Goal: Information Seeking & Learning: Learn about a topic

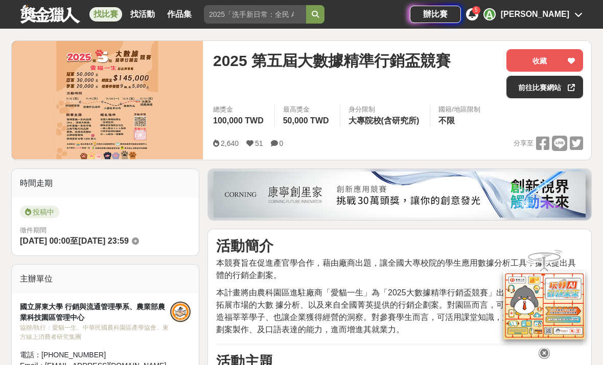
scroll to position [116, 0]
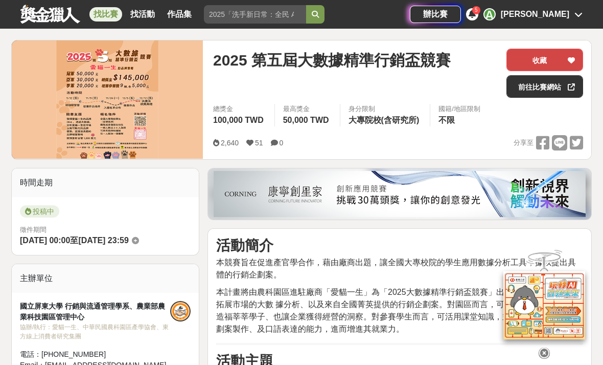
click at [574, 62] on icon at bounding box center [571, 60] width 7 height 7
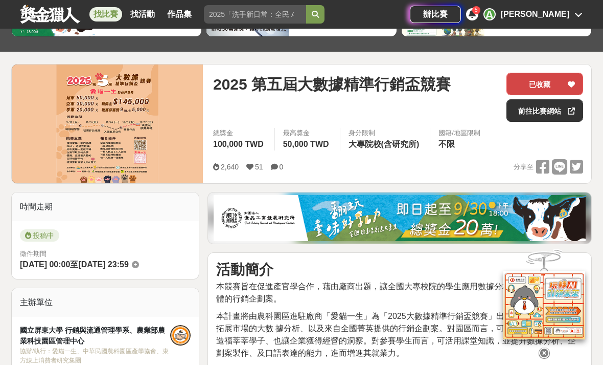
scroll to position [90, 0]
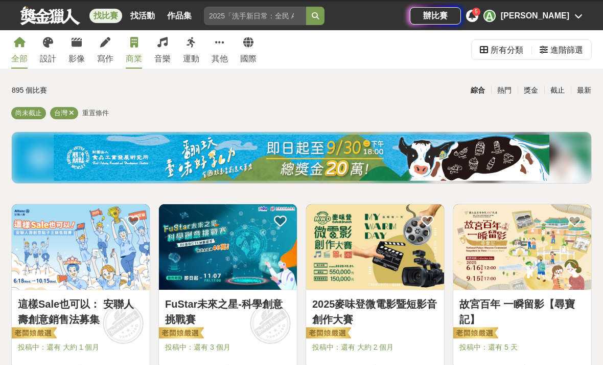
scroll to position [20, 0]
click at [131, 40] on icon at bounding box center [134, 42] width 8 height 10
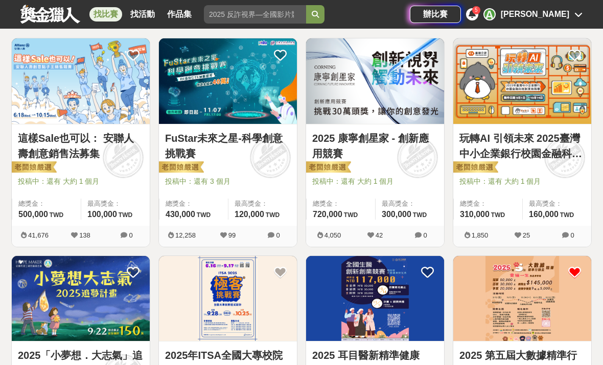
scroll to position [185, 0]
click at [32, 151] on link "這樣Sale也可以： 安聯人壽創意銷售法募集" at bounding box center [81, 145] width 126 height 31
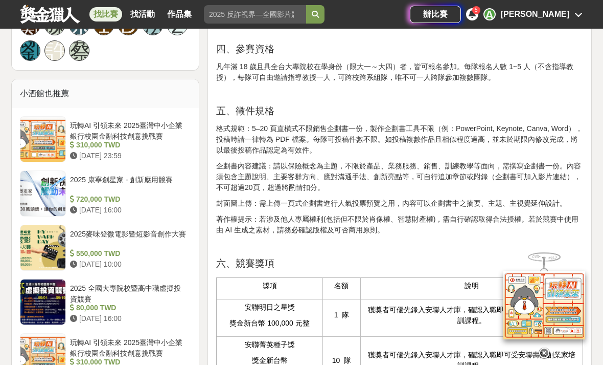
scroll to position [779, 0]
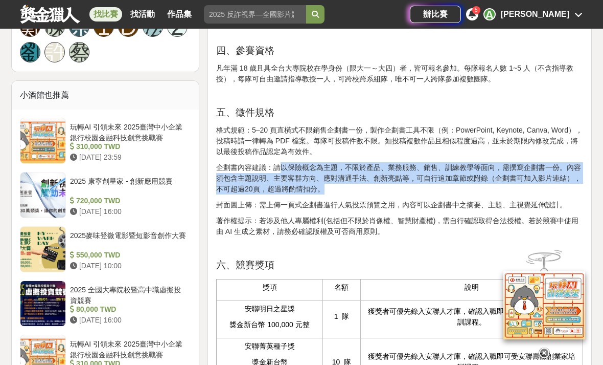
click at [452, 253] on p at bounding box center [399, 247] width 367 height 11
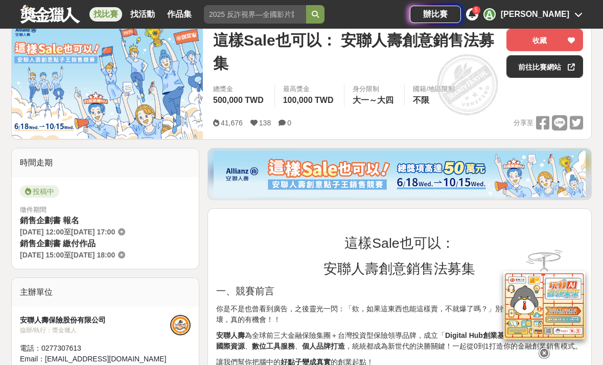
scroll to position [126, 0]
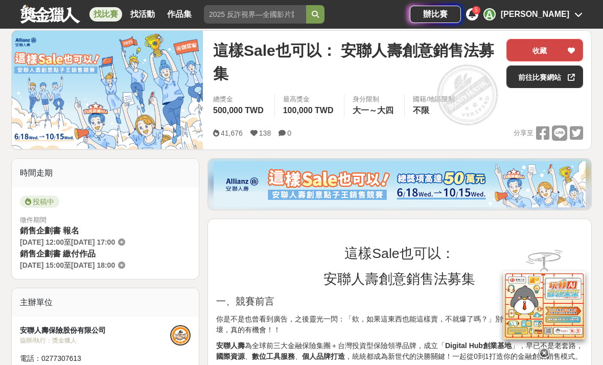
click at [577, 57] on button "收藏" at bounding box center [545, 50] width 77 height 22
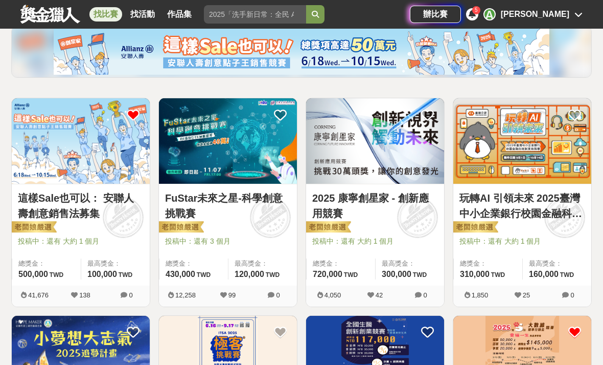
scroll to position [186, 0]
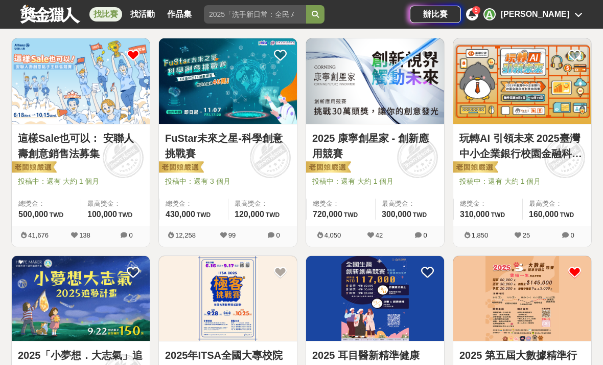
click at [176, 137] on link "FuStar未來之星-科學創意挑戰賽" at bounding box center [228, 145] width 126 height 31
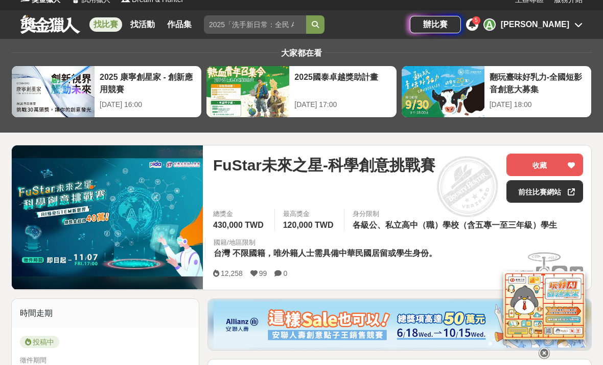
scroll to position [9, 0]
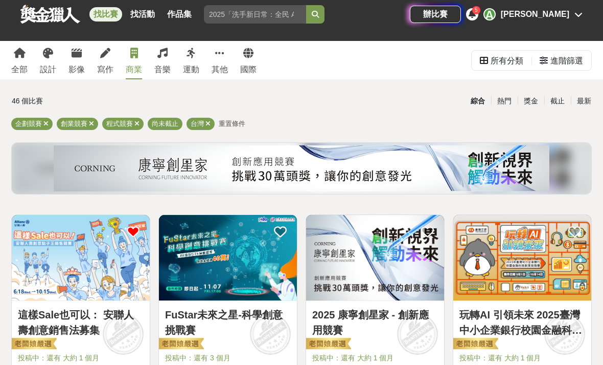
scroll to position [153, 0]
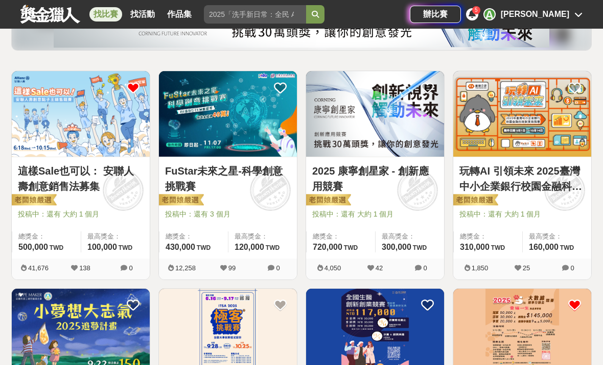
click at [396, 176] on link "2025 康寧創星家 - 創新應用競賽" at bounding box center [375, 178] width 126 height 31
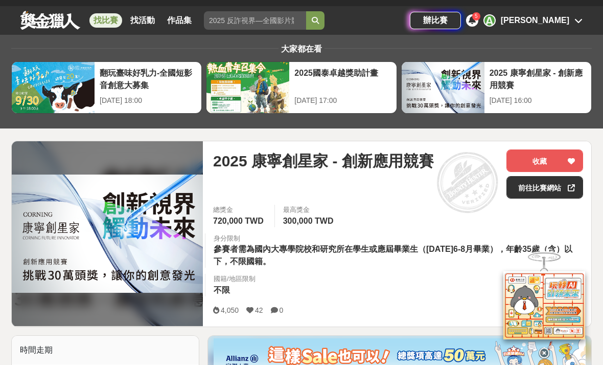
scroll to position [17, 0]
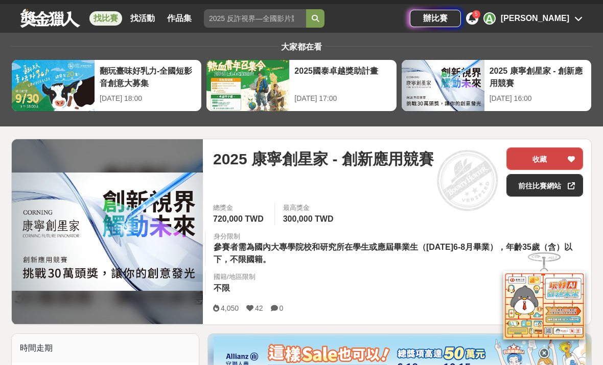
click at [566, 153] on div at bounding box center [571, 158] width 10 height 21
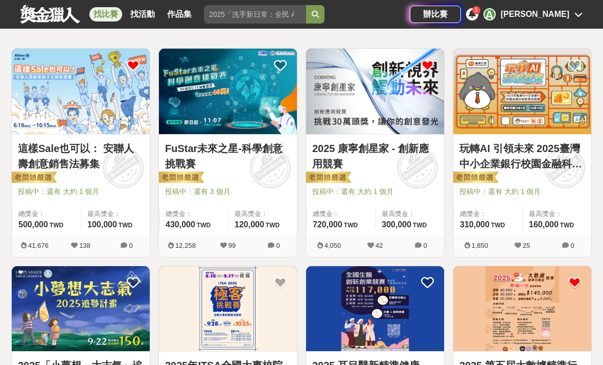
scroll to position [174, 0]
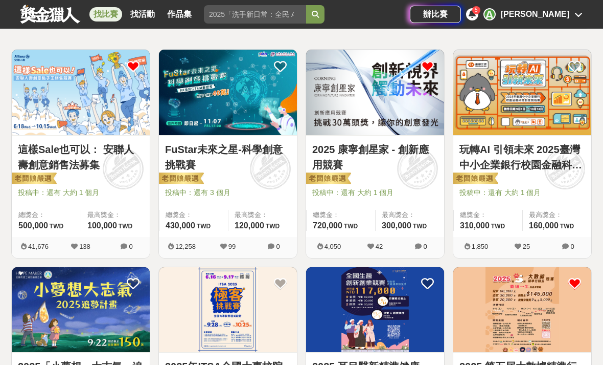
click at [570, 165] on link "玩轉AI 引領未來 2025臺灣中小企業銀行校園金融科技創意挑戰賽" at bounding box center [523, 157] width 126 height 31
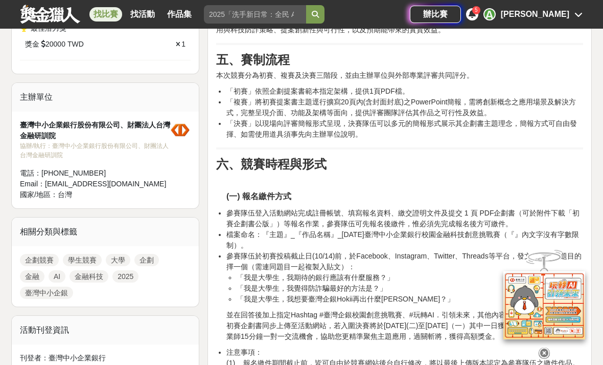
scroll to position [579, 0]
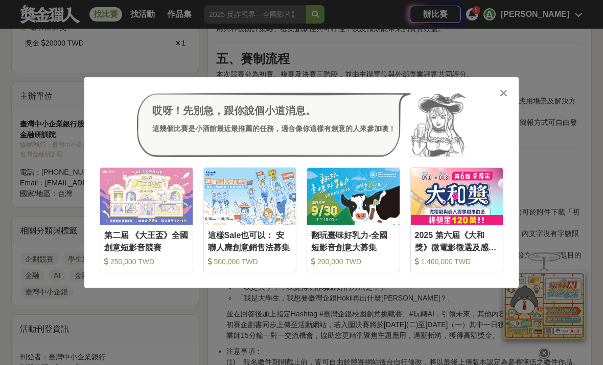
click at [501, 119] on div "哎呀！先別急，跟你說個小道消息。 這幾個比賽是小酒館最近最推薦的任務，適合像你這樣有創意的人來參加噢！" at bounding box center [302, 125] width 404 height 64
click at [504, 98] on icon at bounding box center [504, 93] width 8 height 10
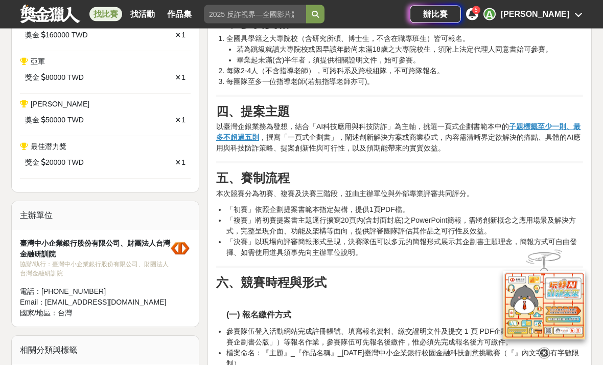
scroll to position [433, 0]
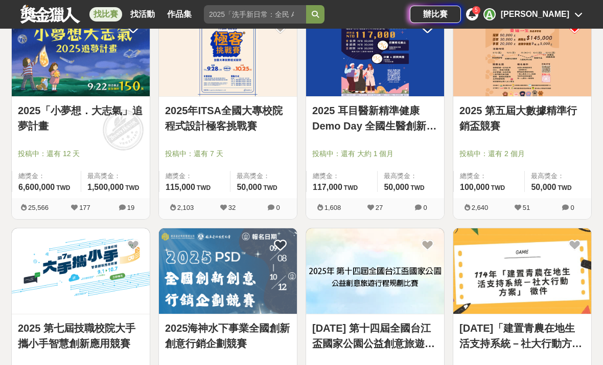
scroll to position [429, 0]
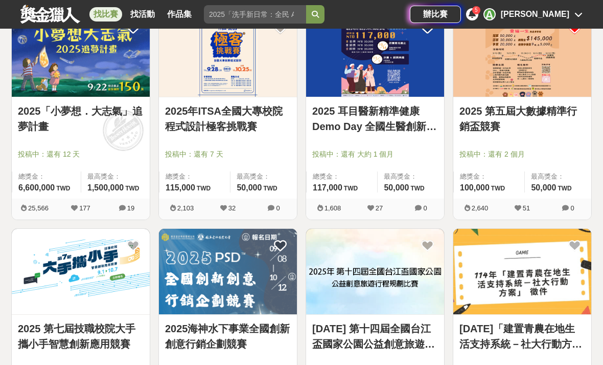
click at [416, 123] on link "2025 耳目醫新精準健康 Demo Day 全國生醫創新創業競賽" at bounding box center [375, 118] width 126 height 31
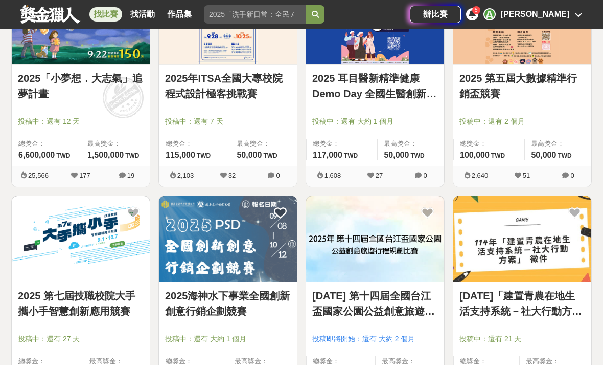
scroll to position [473, 0]
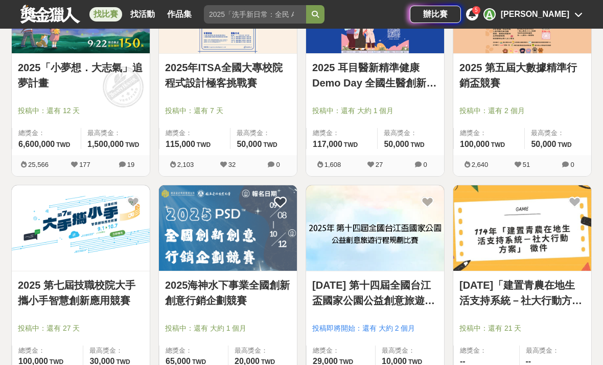
click at [563, 89] on link "2025 第五屆大數據精準行銷盃競賽" at bounding box center [523, 75] width 126 height 31
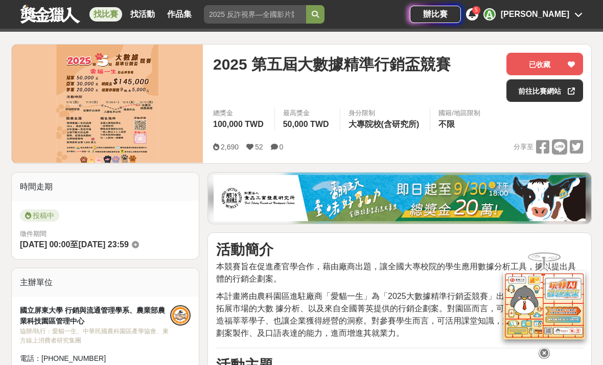
scroll to position [110, 0]
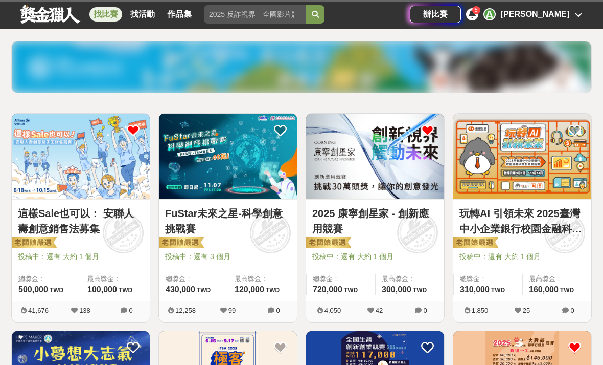
scroll to position [506, 0]
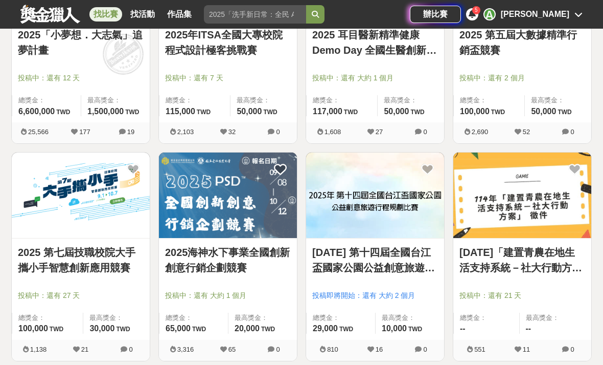
click at [120, 232] on img at bounding box center [81, 194] width 138 height 85
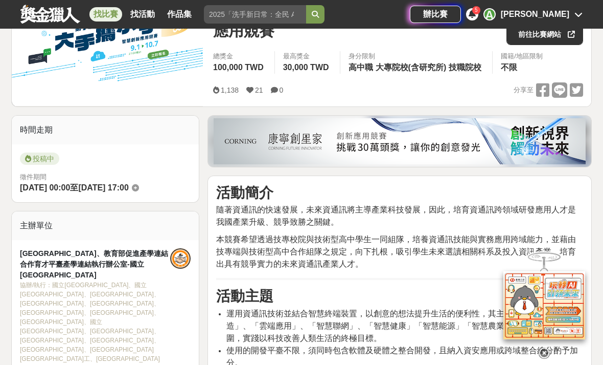
scroll to position [174, 0]
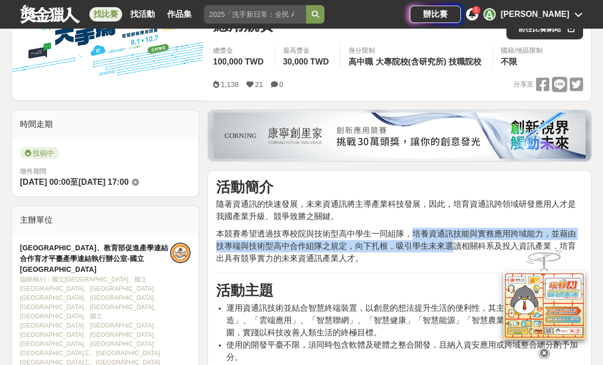
drag, startPoint x: 413, startPoint y: 234, endPoint x: 455, endPoint y: 248, distance: 44.3
click at [455, 248] on span "本競賽希望透過技專校院與技術型高中學生一同組隊，培養資通訊技能與實務應用跨域能力，並藉由技專端與技術型高中合作組隊之規定，向下扎根，吸引學生未來選讀相關科系及…" at bounding box center [396, 245] width 360 height 33
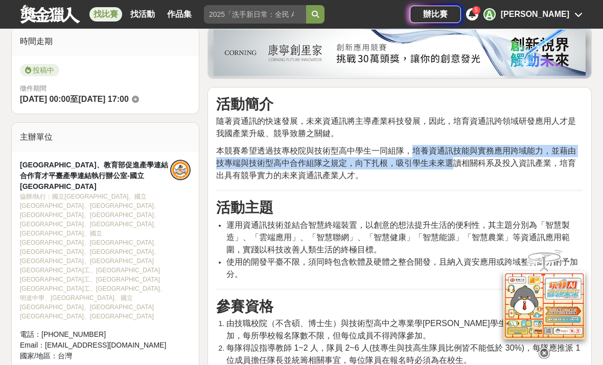
scroll to position [285, 0]
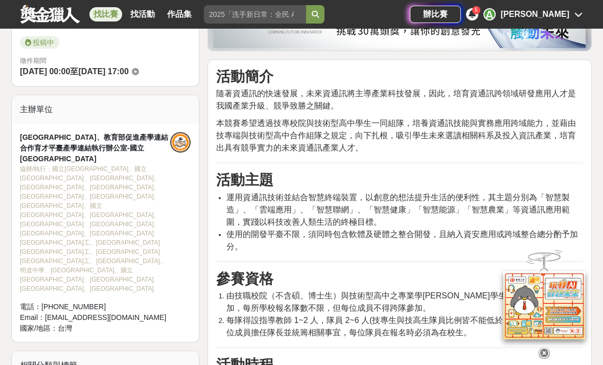
click at [278, 200] on span "運用資通訊技術並結合智慧終端裝置，以創意的想法提升生活的便利性，其主題分別為「智慧製造」、「雲端應用」、「智慧聯網」、「智慧健康」「智慧能源」「智慧農業」等資…" at bounding box center [398, 209] width 344 height 33
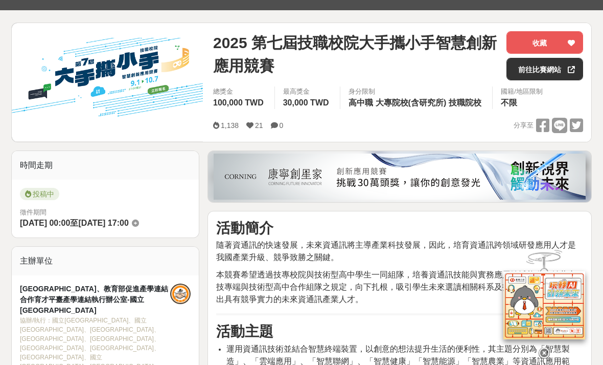
scroll to position [0, 0]
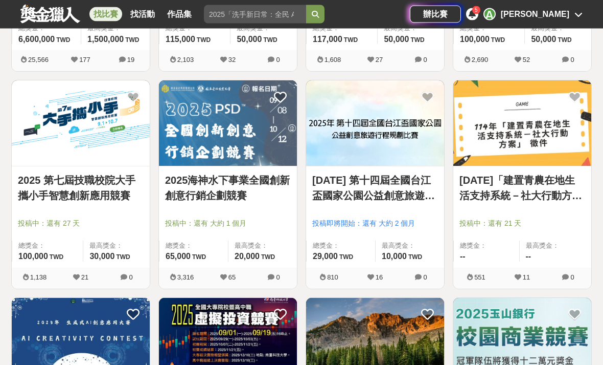
scroll to position [589, 0]
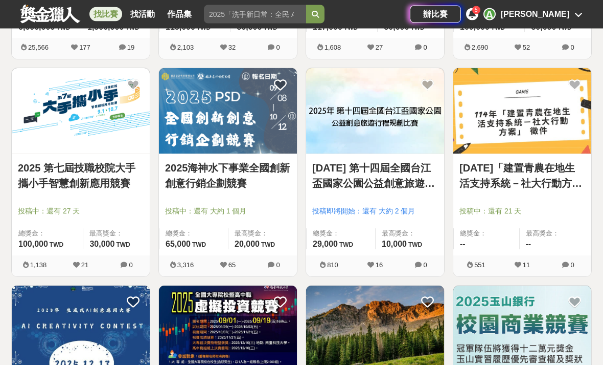
click at [220, 173] on link "2025海神水下事業全國創新創意行銷企劃競賽" at bounding box center [228, 176] width 126 height 31
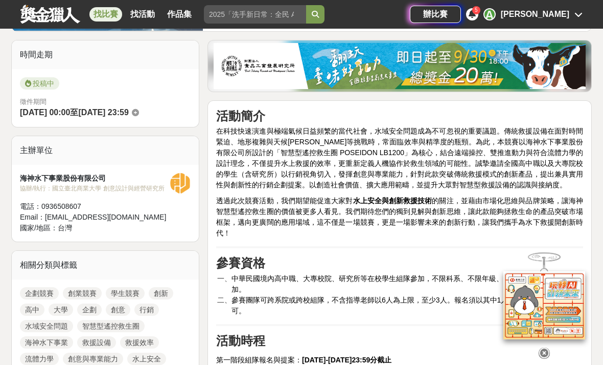
scroll to position [251, 0]
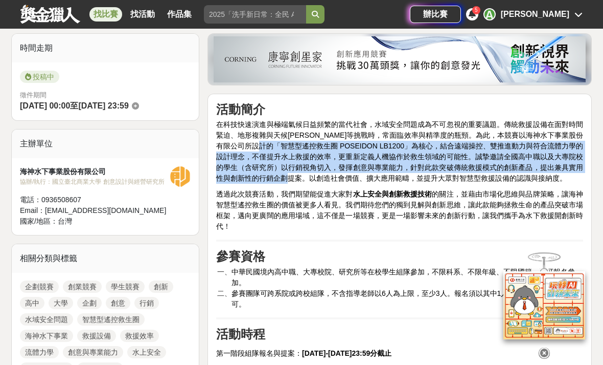
drag, startPoint x: 251, startPoint y: 143, endPoint x: 284, endPoint y: 174, distance: 46.3
click at [284, 174] on span "在科技快速演進與極端氣候日益頻繁的當代社會，水域安全問題成為不可忽視的重要議題。傳統救援設備在面對時間緊迫、地形複雜與天候[PERSON_NAME]等挑戰時，…" at bounding box center [399, 151] width 367 height 62
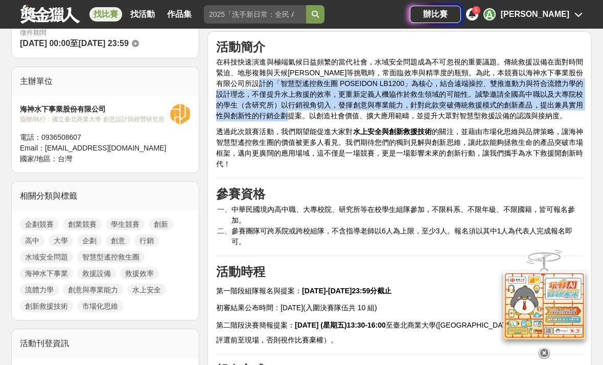
scroll to position [361, 0]
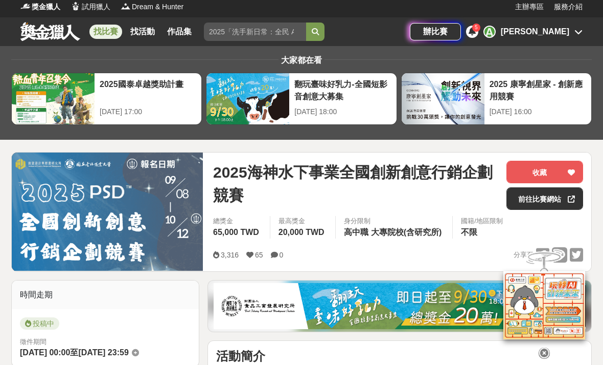
scroll to position [0, 0]
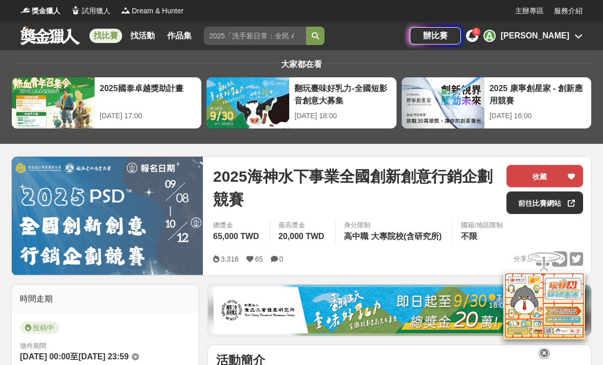
click at [572, 182] on div at bounding box center [571, 175] width 10 height 21
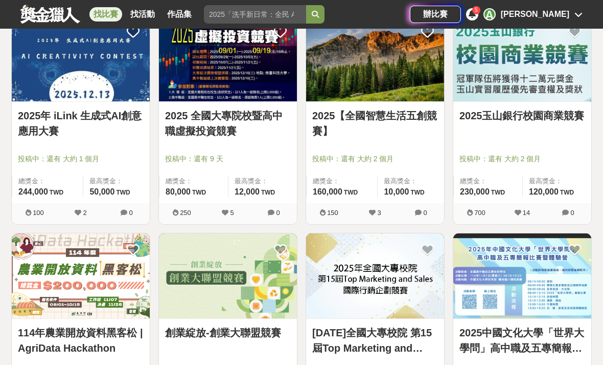
scroll to position [861, 0]
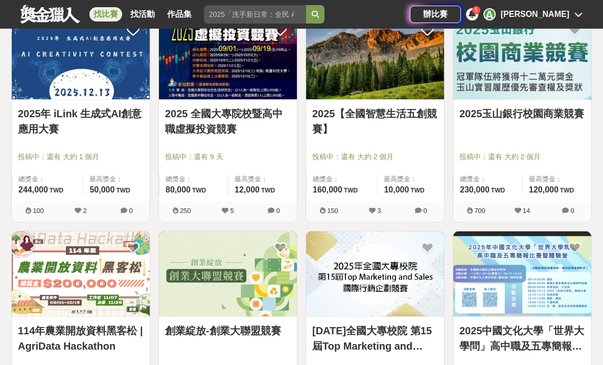
click at [572, 112] on link "2025玉山銀行校園商業競賽" at bounding box center [523, 113] width 126 height 15
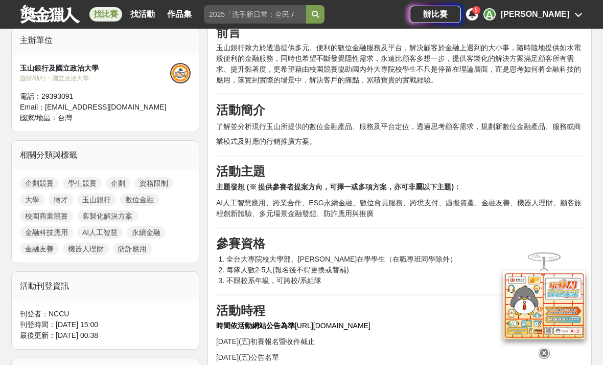
scroll to position [353, 0]
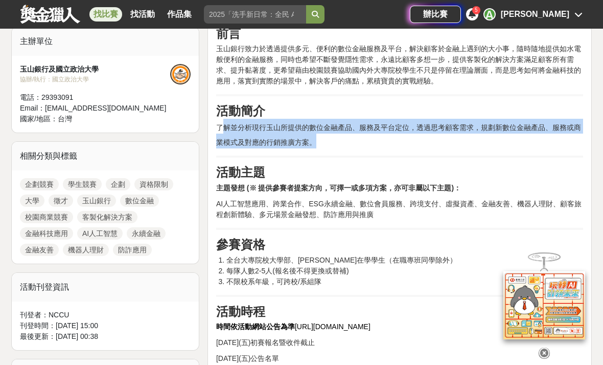
drag, startPoint x: 221, startPoint y: 128, endPoint x: 349, endPoint y: 134, distance: 127.9
click at [349, 134] on h2 "活動簡介 了解並分析現行玉山所提供的數位金融產品、服務及平台定位，透過思考顧客需求，規劃新數位金融產品、服務或商業模式及對應的行銷推廣方案。" at bounding box center [399, 126] width 367 height 44
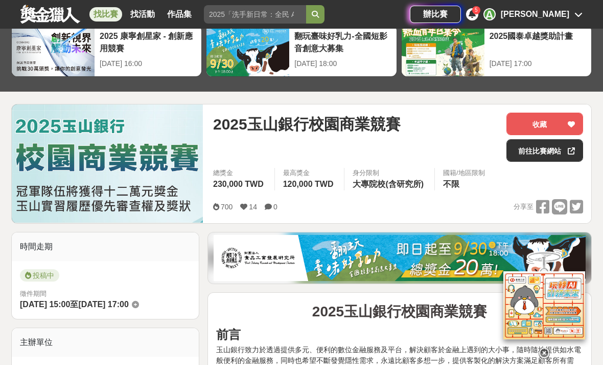
scroll to position [53, 0]
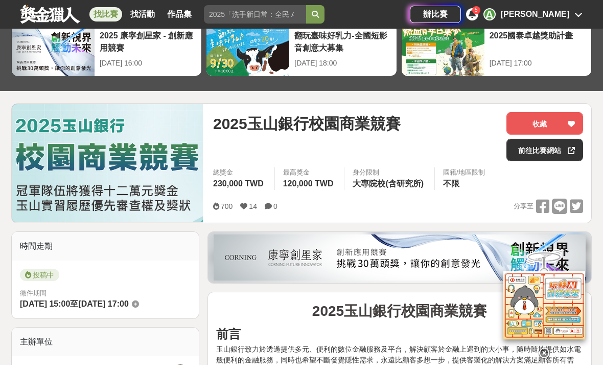
click at [563, 124] on button "收藏" at bounding box center [545, 123] width 77 height 22
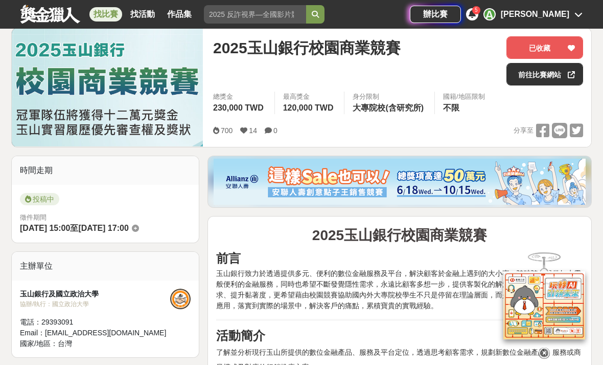
scroll to position [128, 0]
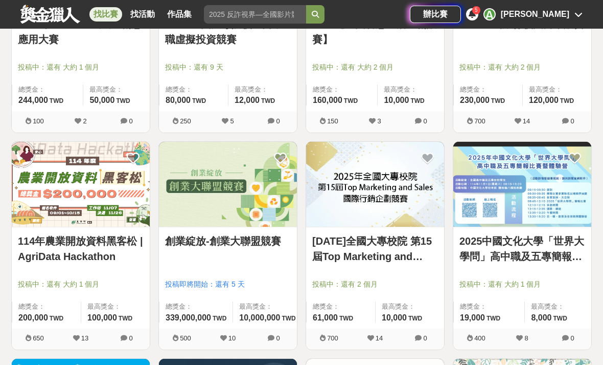
scroll to position [980, 0]
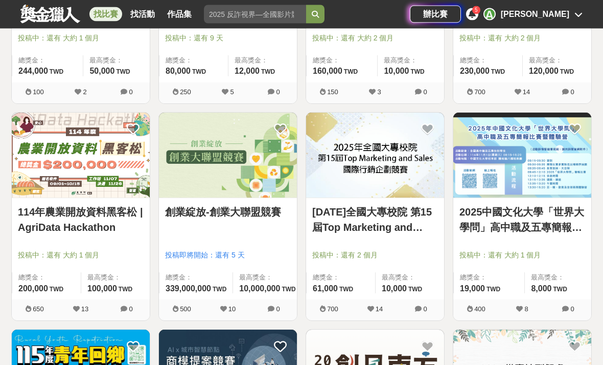
click at [400, 216] on link "[DATE]全國大專校院 第15屆Top Marketing and Sales國際行銷企劃競賽" at bounding box center [375, 220] width 126 height 31
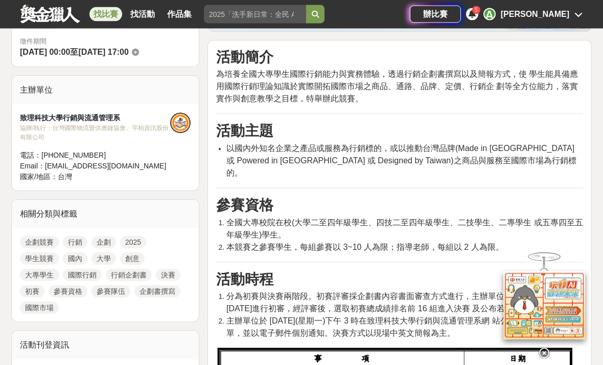
scroll to position [297, 0]
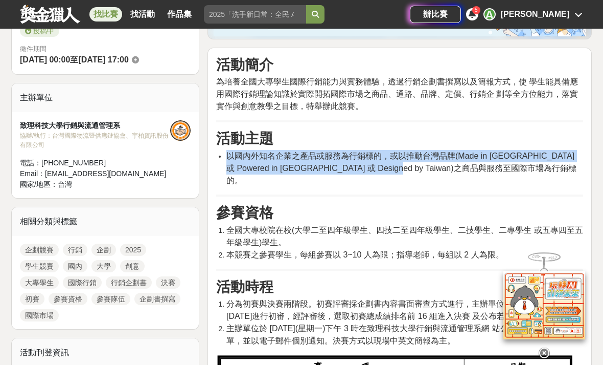
drag, startPoint x: 226, startPoint y: 152, endPoint x: 418, endPoint y: 165, distance: 192.7
click at [418, 165] on span "以國內外知名企業之產品或服務為行銷標的，或以推動台灣品牌(Made in [GEOGRAPHIC_DATA] 或 Powered in [GEOGRAPHIC…" at bounding box center [401, 167] width 350 height 33
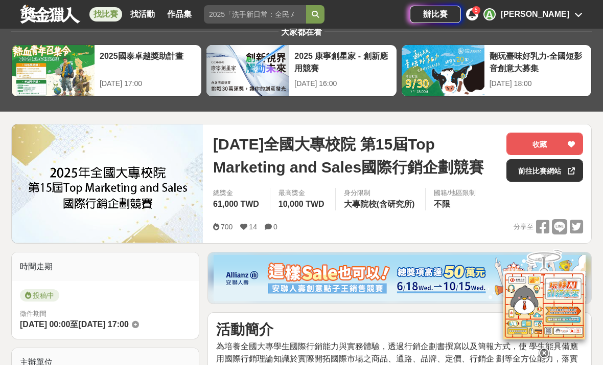
scroll to position [0, 0]
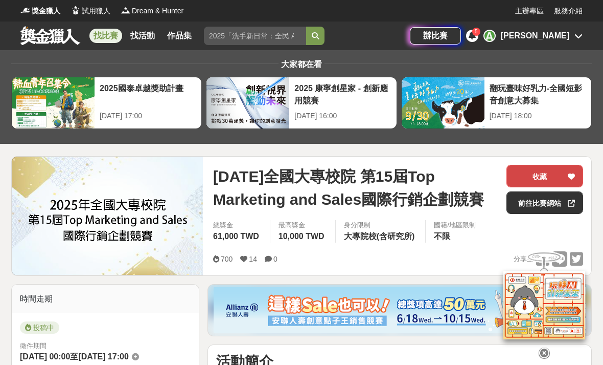
click at [539, 173] on button "收藏" at bounding box center [545, 176] width 77 height 22
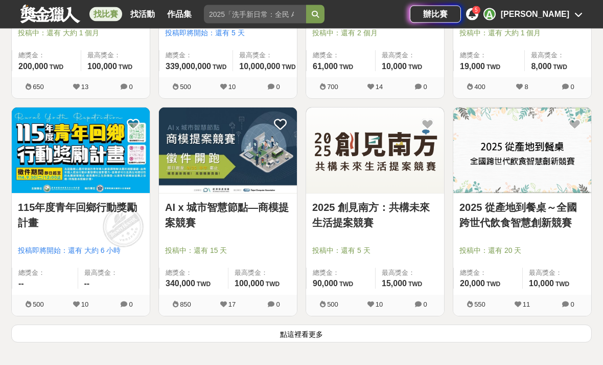
scroll to position [1202, 0]
click at [320, 334] on button "點這裡看更多" at bounding box center [301, 333] width 581 height 18
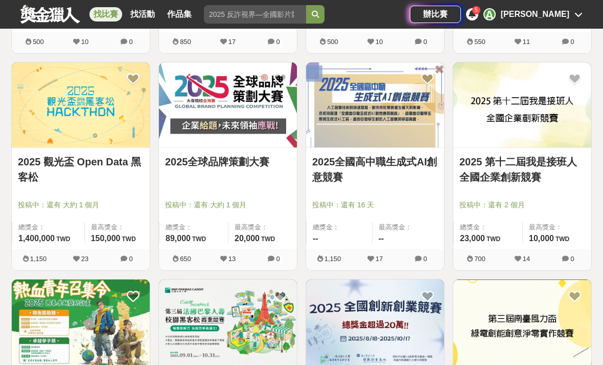
scroll to position [1471, 0]
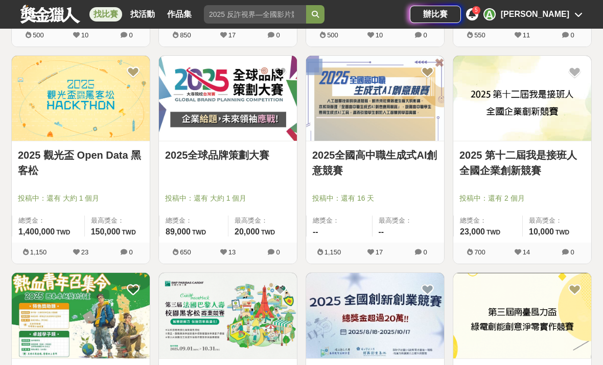
click at [76, 166] on link "2025 觀光盃 Open Data 黑客松" at bounding box center [81, 162] width 126 height 31
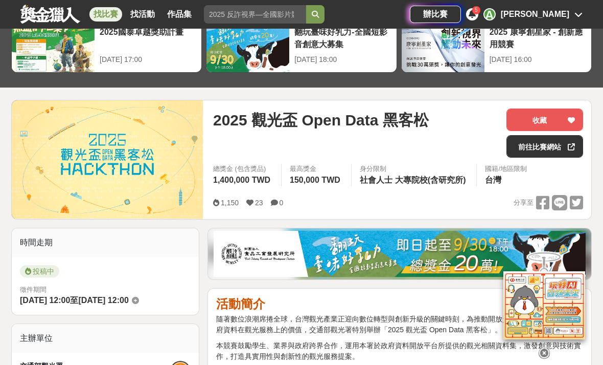
scroll to position [55, 0]
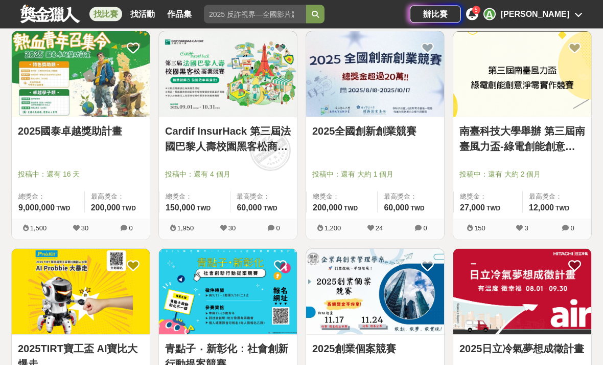
scroll to position [1712, 0]
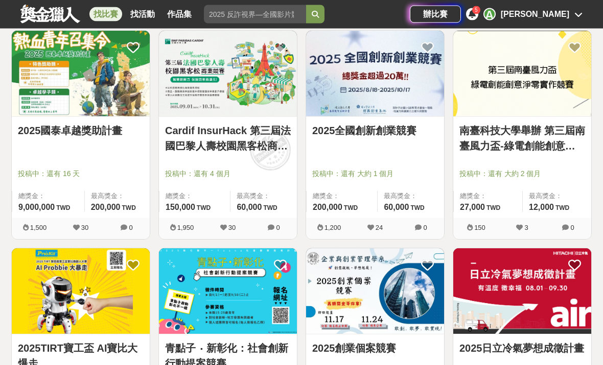
click at [252, 135] on link "Cardif InsurHack 第三屆法國巴黎人壽校園黑客松商業競賽" at bounding box center [228, 138] width 126 height 31
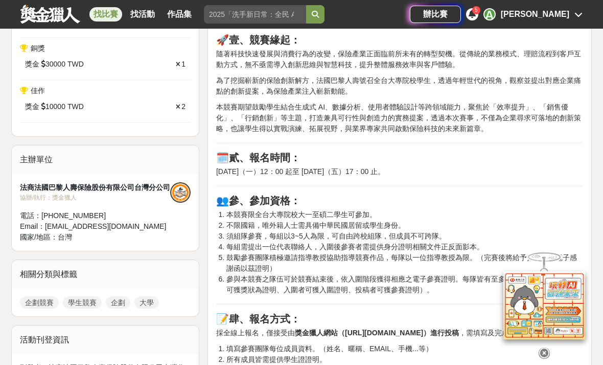
scroll to position [539, 0]
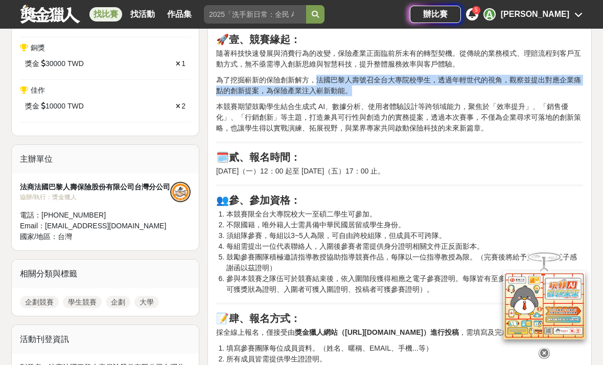
drag, startPoint x: 318, startPoint y: 79, endPoint x: 357, endPoint y: 139, distance: 72.0
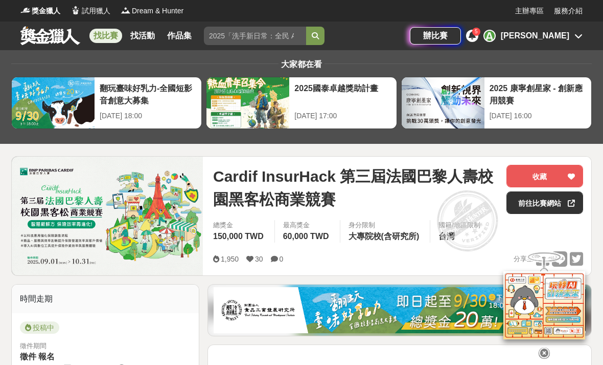
scroll to position [1, 0]
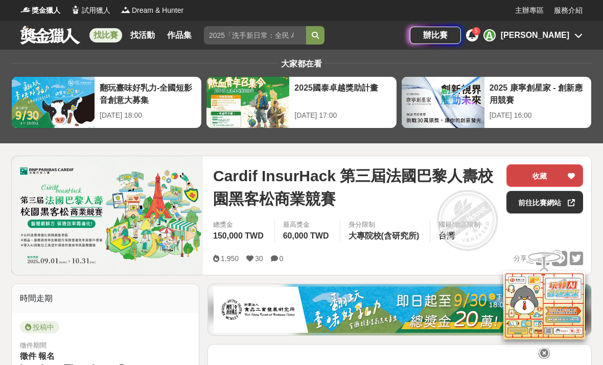
click at [568, 175] on icon at bounding box center [571, 175] width 7 height 7
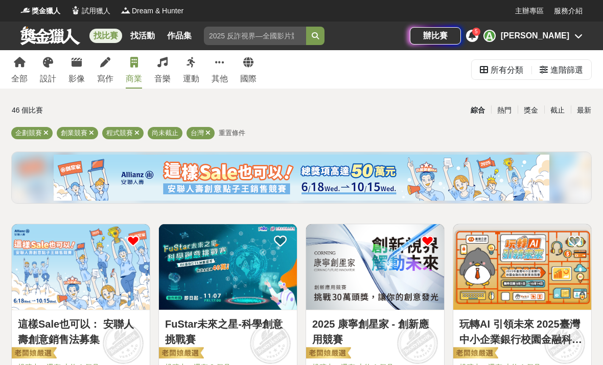
click at [556, 40] on div "[PERSON_NAME]" at bounding box center [535, 36] width 69 height 12
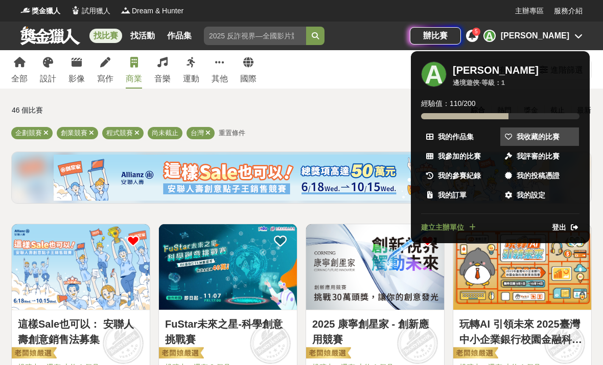
click at [544, 139] on span "我收藏的比賽" at bounding box center [538, 136] width 43 height 11
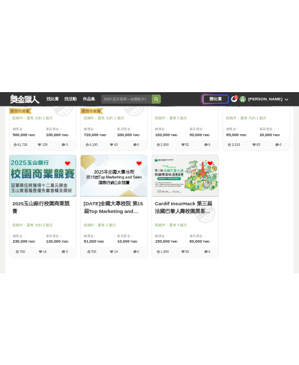
scroll to position [728, 0]
